Goal: Book appointment/travel/reservation

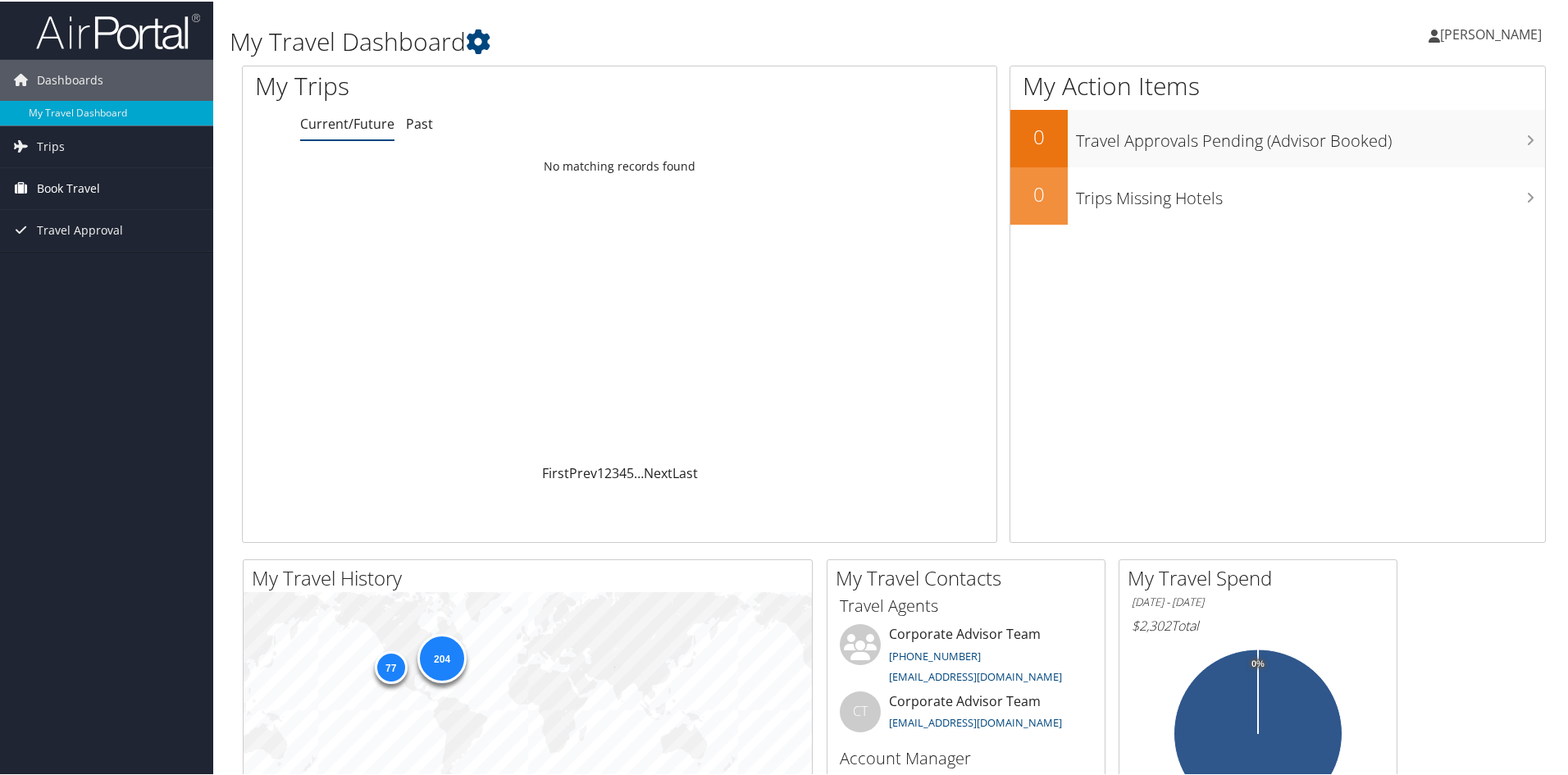
click at [72, 183] on span "Book Travel" at bounding box center [68, 187] width 63 height 41
click at [100, 263] on link "Book/Manage Online Trips" at bounding box center [107, 268] width 213 height 25
